Goal: Task Accomplishment & Management: Manage account settings

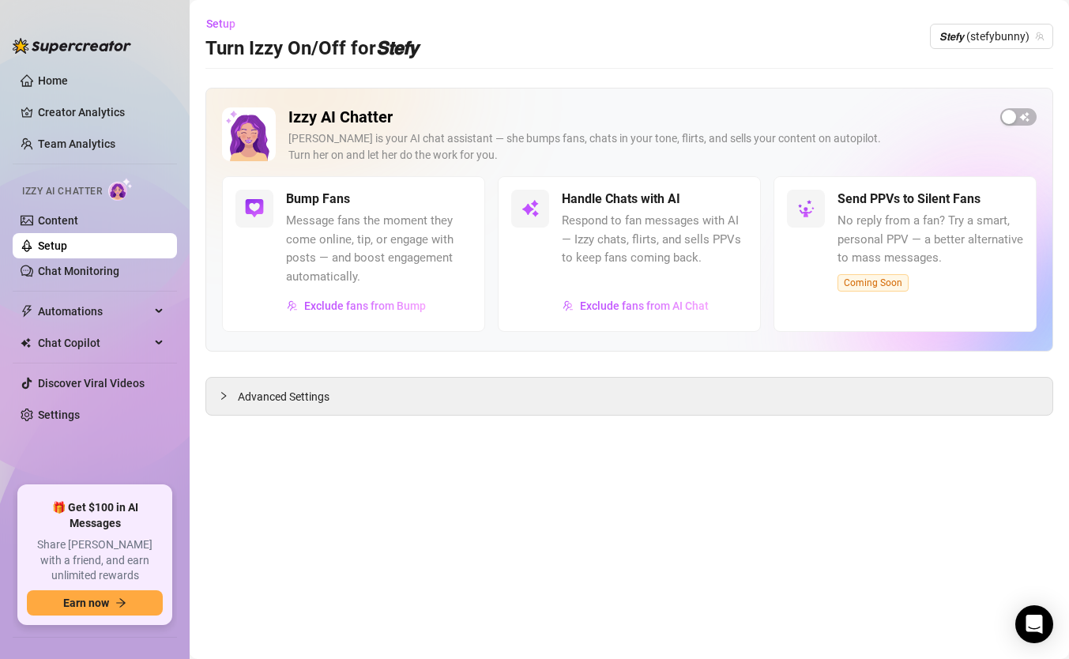
click at [67, 246] on link "Setup" at bounding box center [52, 245] width 29 height 13
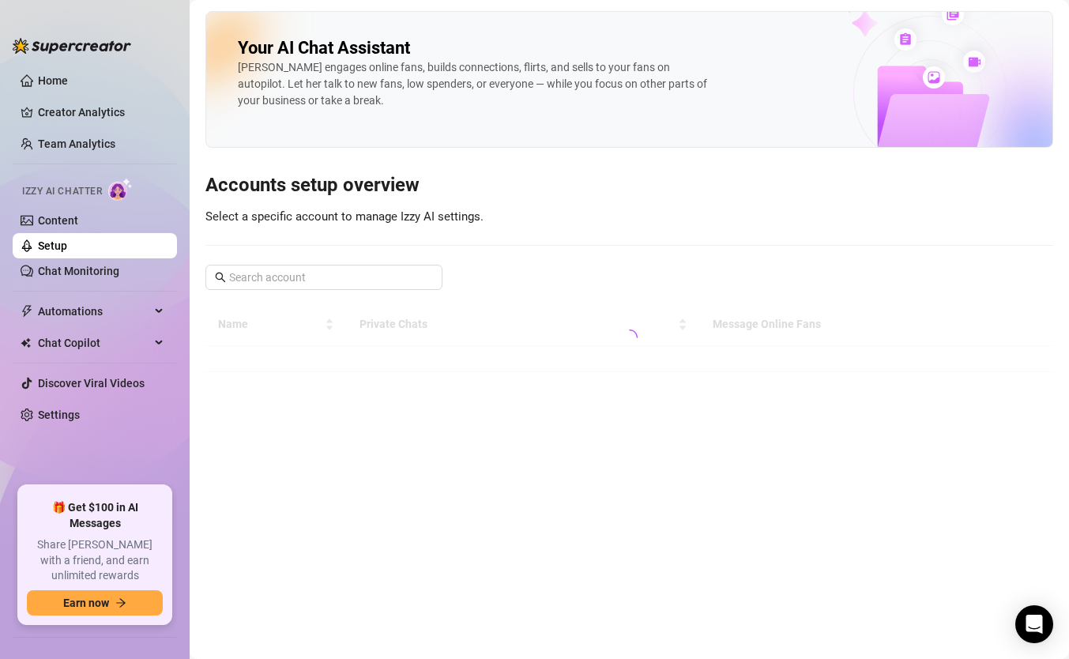
click at [67, 241] on link "Setup" at bounding box center [52, 245] width 29 height 13
click at [67, 250] on link "Setup" at bounding box center [52, 245] width 29 height 13
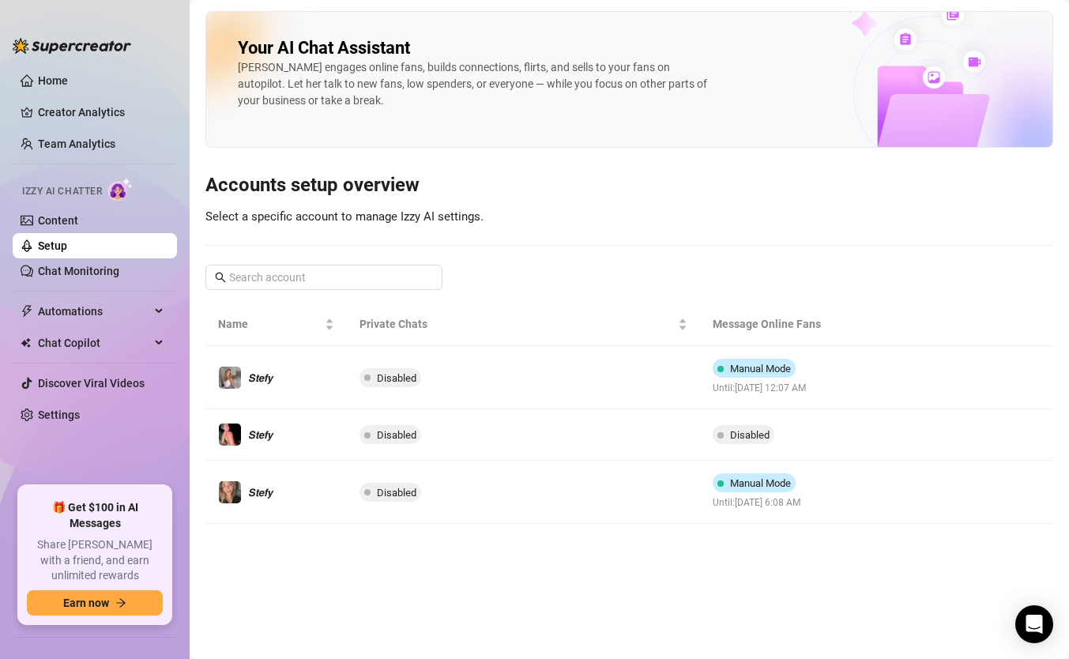
click at [67, 250] on link "Setup" at bounding box center [52, 245] width 29 height 13
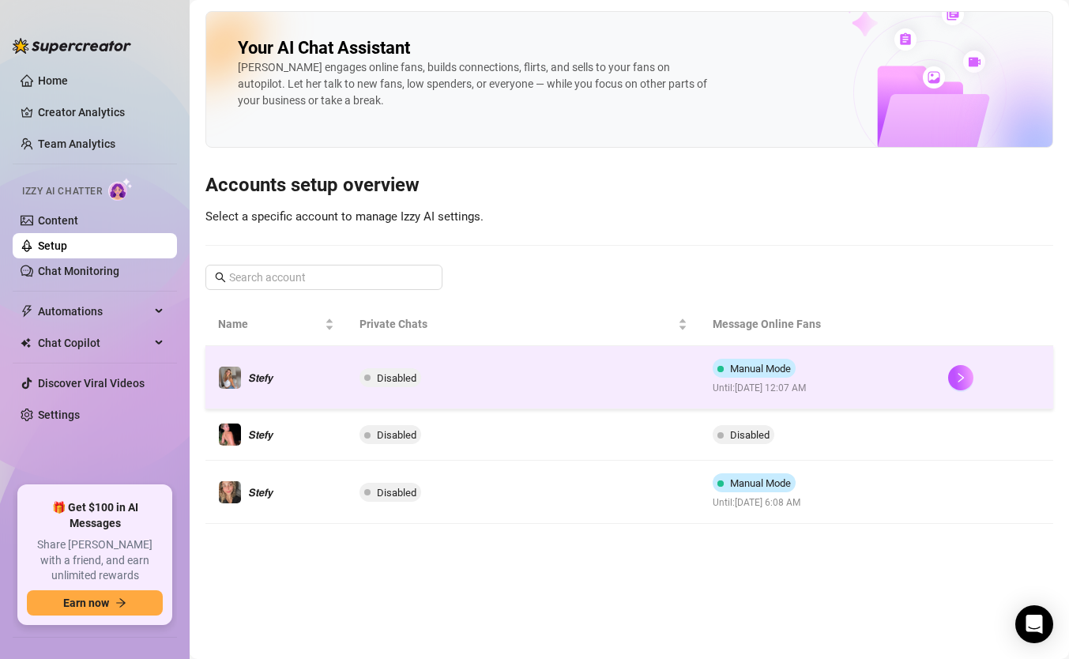
click at [880, 393] on td "Manual Mode Until: [DATE] 12:07 AM" at bounding box center [817, 377] width 235 height 63
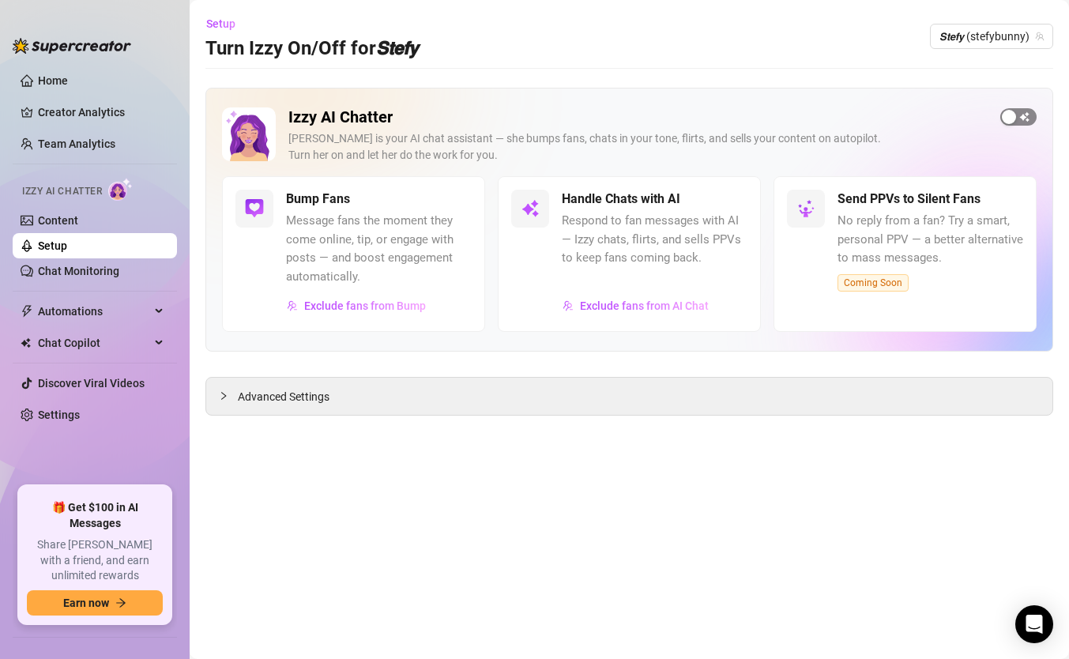
click at [1008, 118] on div "button" at bounding box center [1009, 117] width 14 height 14
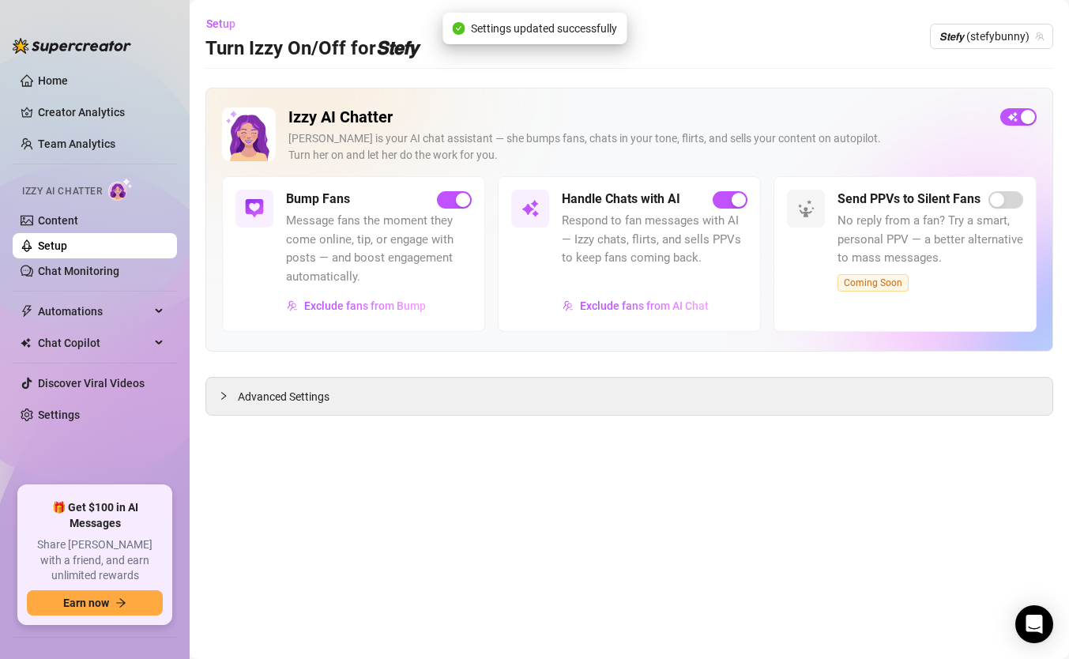
click at [975, 51] on div "Setup Turn Izzy On/Off for 𝙎𝙩𝙚𝙛𝙮 𝙎𝙩𝙚𝙛𝙮 (stefybunny)" at bounding box center [629, 36] width 848 height 51
click at [979, 41] on span "𝙎𝙩𝙚𝙛𝙮 (stefybunny)" at bounding box center [991, 36] width 104 height 24
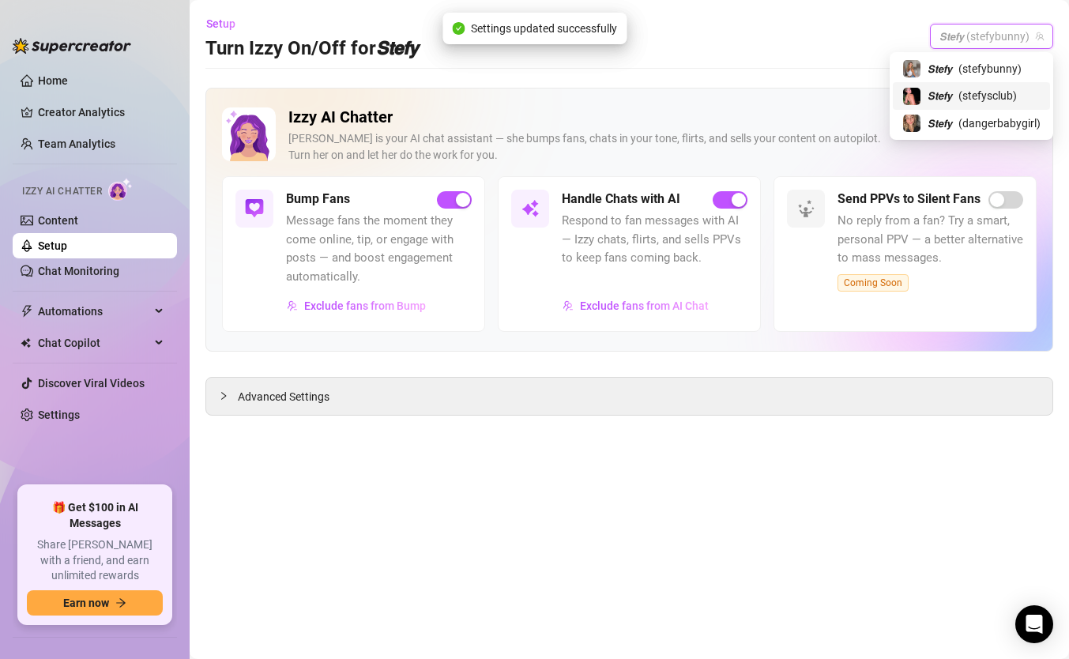
click at [970, 96] on span "( stefysclub )" at bounding box center [987, 95] width 58 height 17
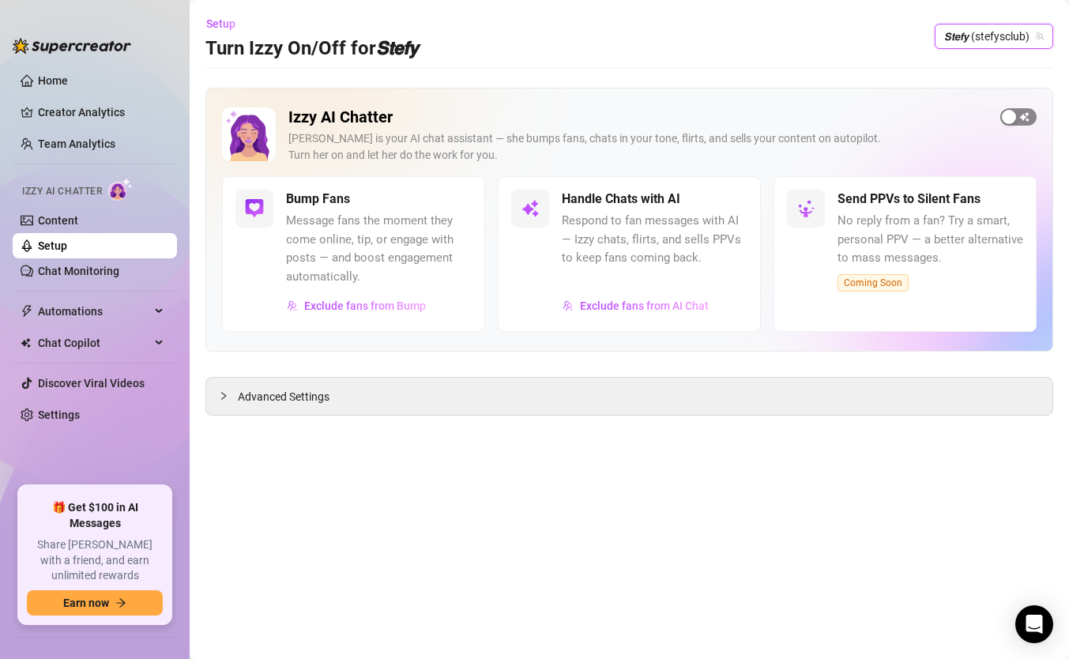
click at [1010, 110] on div "button" at bounding box center [1009, 117] width 14 height 14
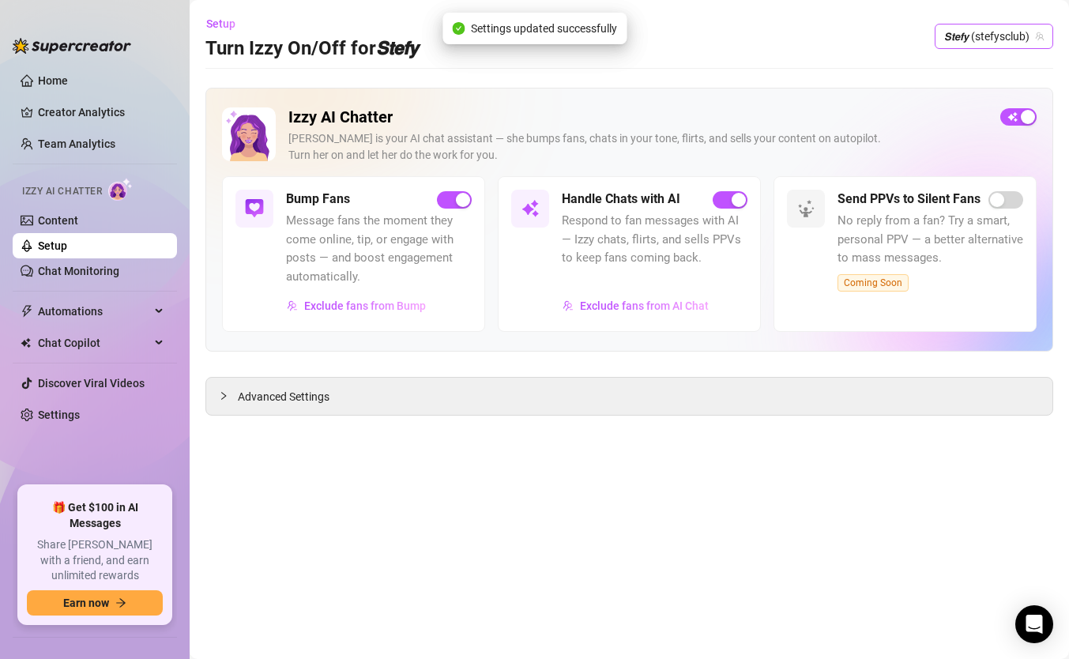
click at [1039, 36] on icon "team" at bounding box center [1040, 36] width 9 height 9
click at [977, 39] on span "𝙎𝙩𝙚𝙛𝙮 (stefysclub)" at bounding box center [994, 36] width 100 height 24
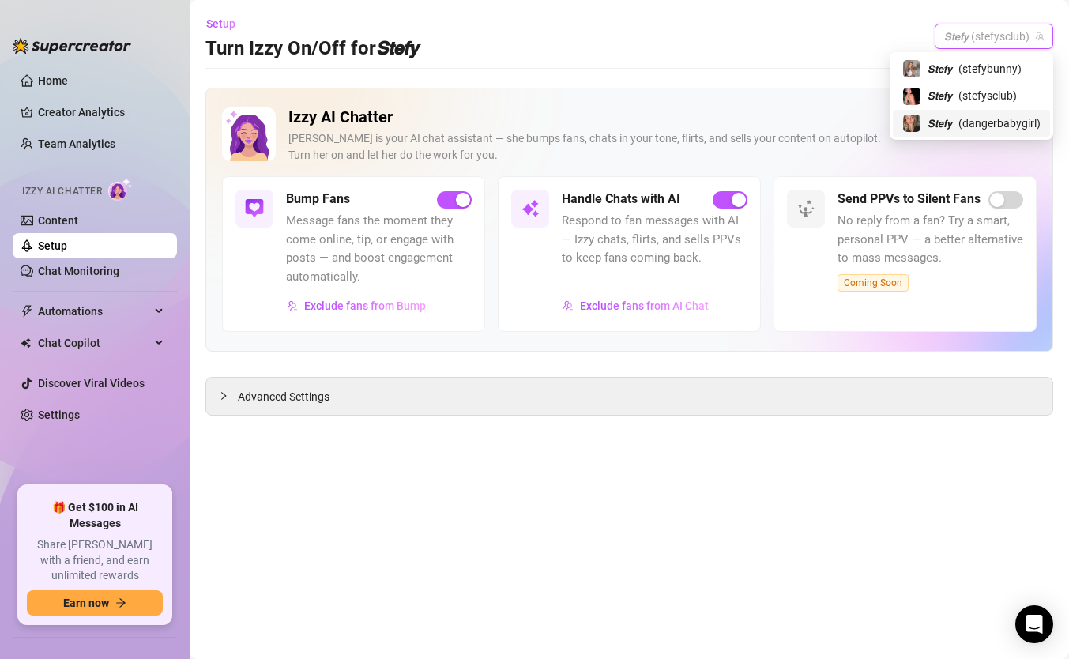
click at [959, 118] on span "( dangerbabygirl )" at bounding box center [999, 123] width 82 height 17
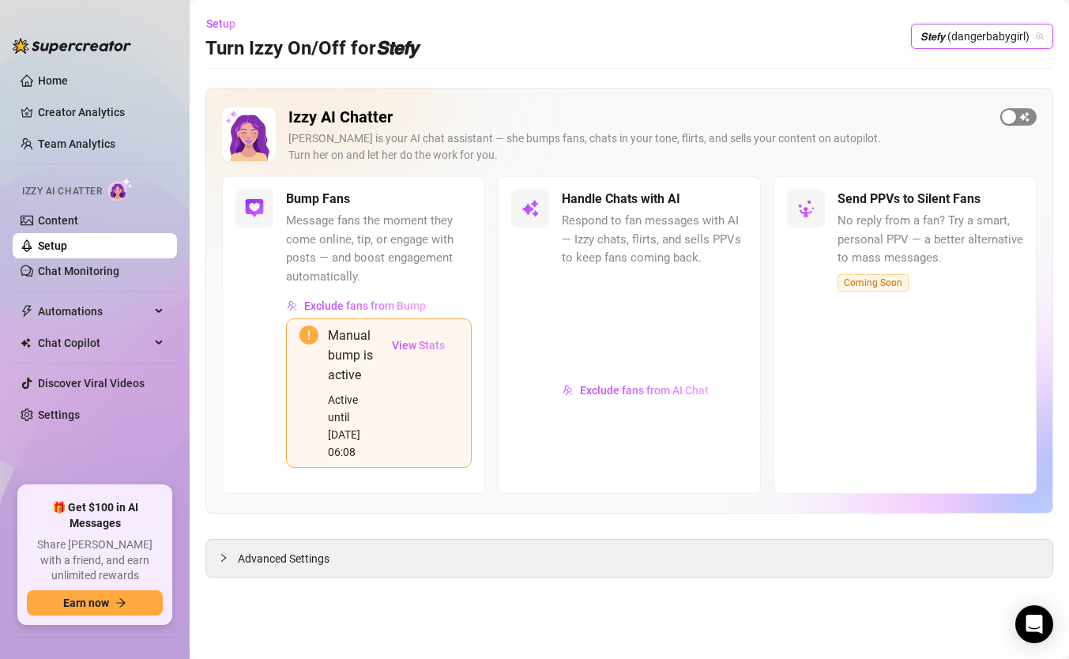
click at [1006, 111] on div "button" at bounding box center [1009, 117] width 14 height 14
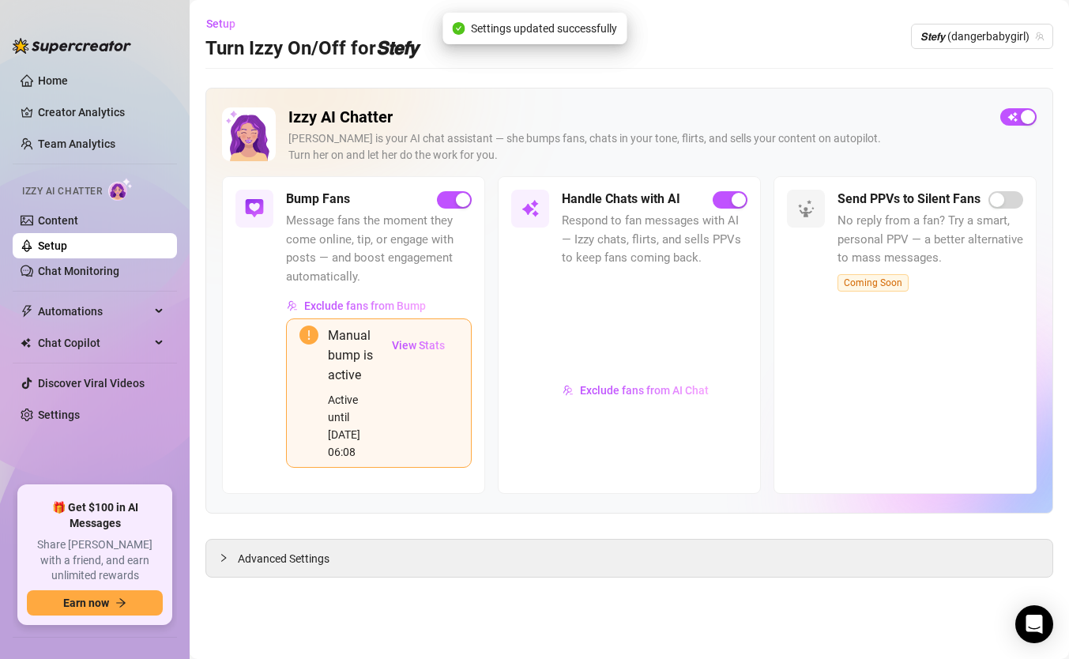
click at [807, 111] on h2 "Izzy AI Chatter" at bounding box center [637, 117] width 699 height 20
